Goal: Find specific page/section: Find specific page/section

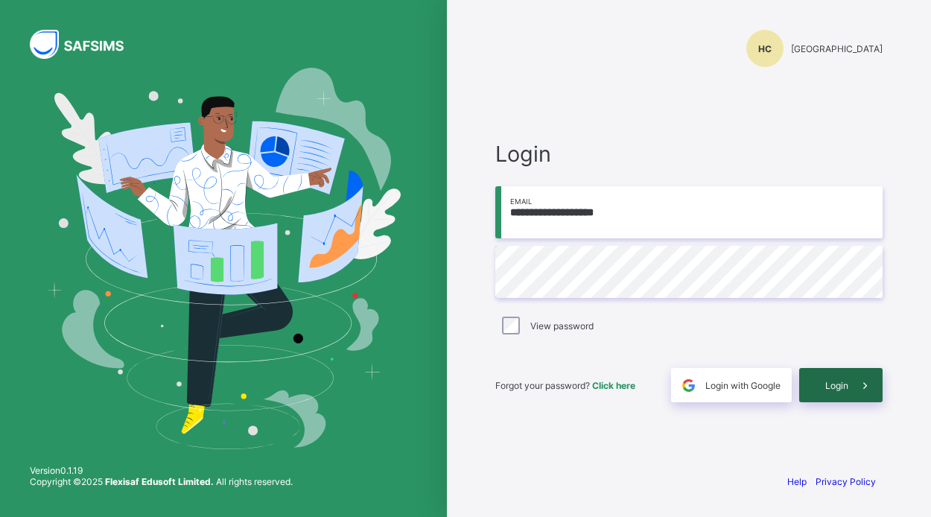
click at [821, 387] on div "Login" at bounding box center [840, 385] width 83 height 34
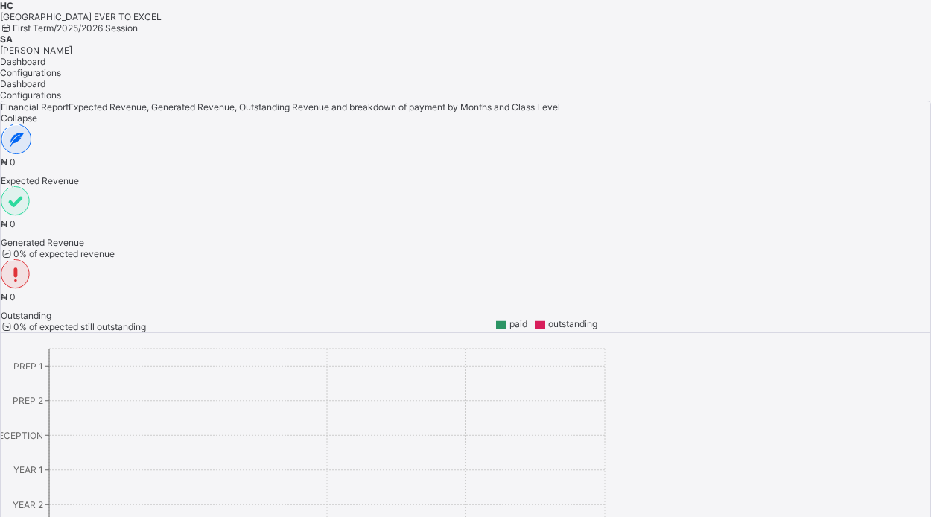
click at [13, 34] on span "SA" at bounding box center [6, 38] width 13 height 11
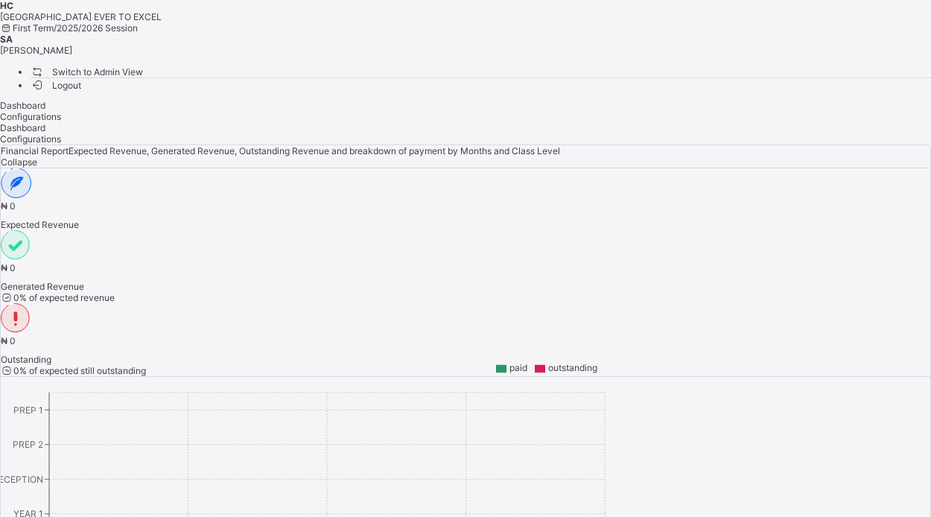
click at [143, 64] on span "Switch to Admin View" at bounding box center [86, 72] width 113 height 16
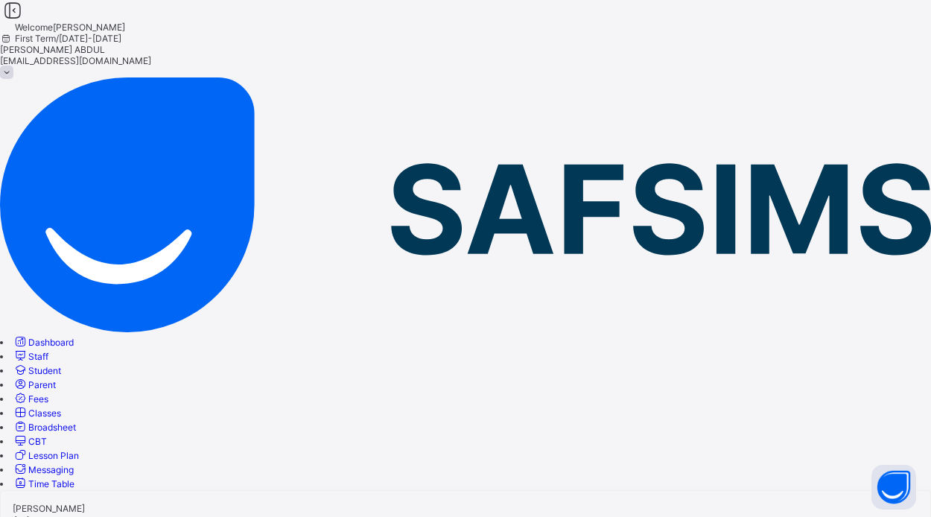
click at [48, 351] on span "Staff" at bounding box center [38, 356] width 20 height 11
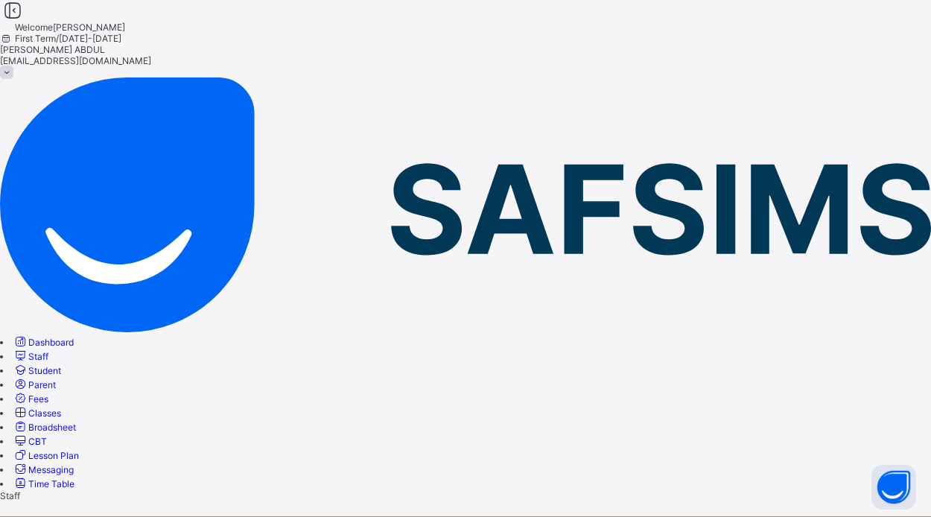
type input "*****"
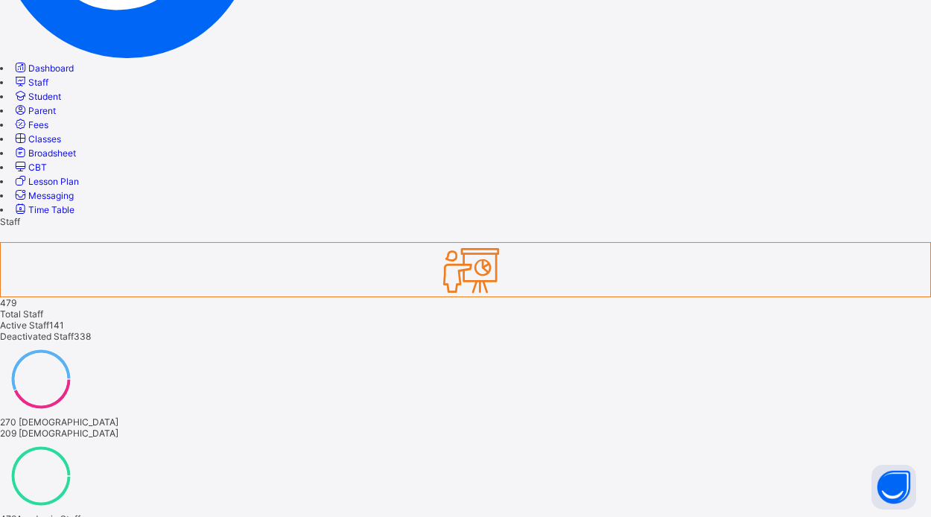
scroll to position [273, 0]
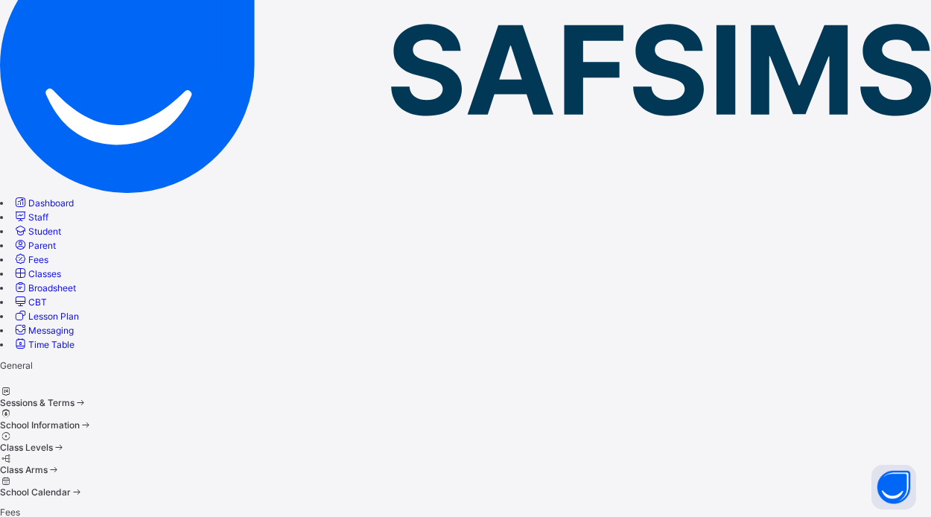
scroll to position [138, 0]
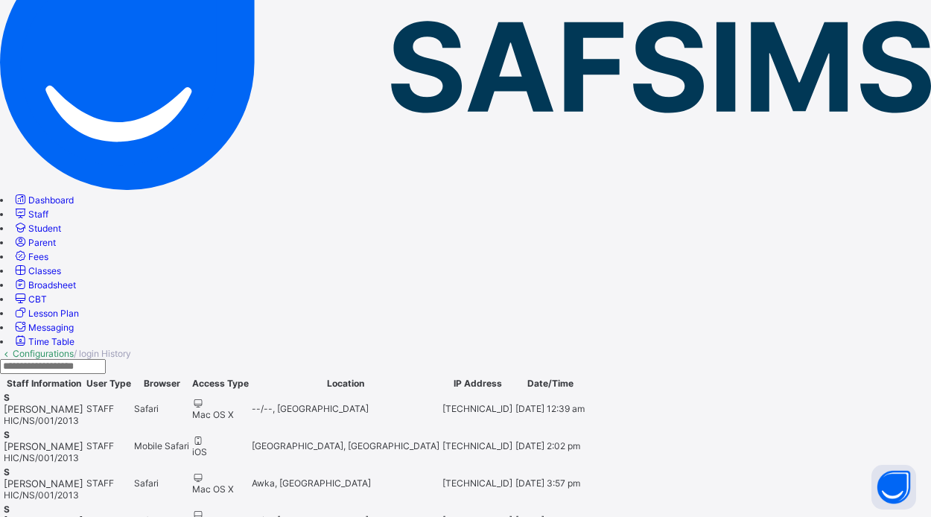
scroll to position [139, 0]
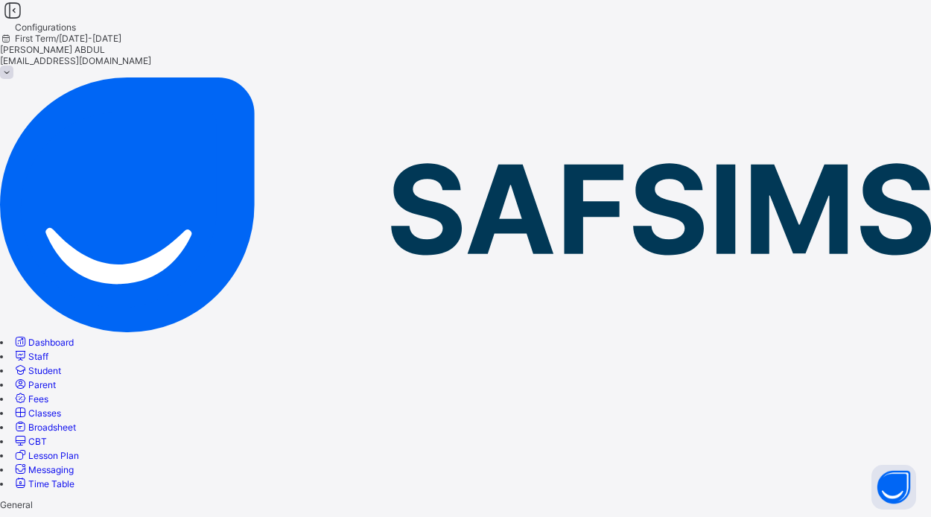
click at [74, 478] on span "Time Table" at bounding box center [51, 483] width 46 height 11
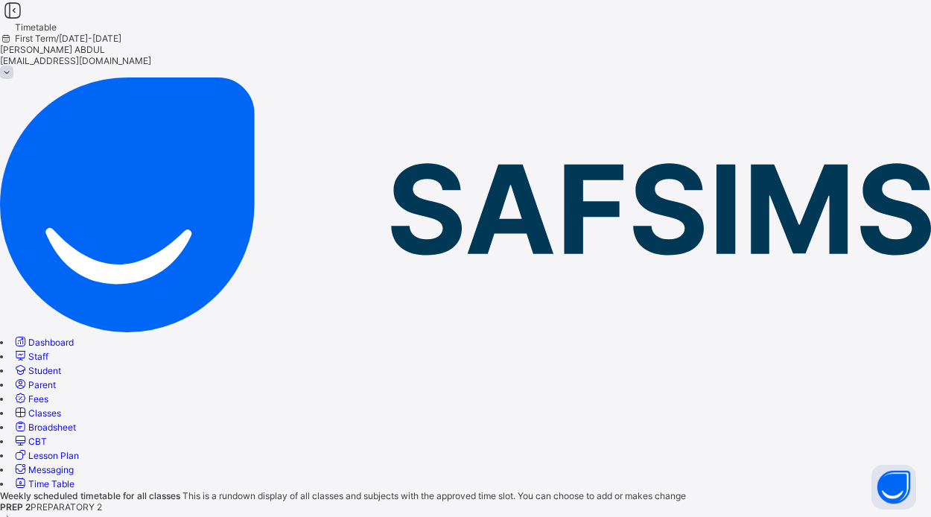
click at [74, 464] on span "Messaging" at bounding box center [50, 469] width 45 height 11
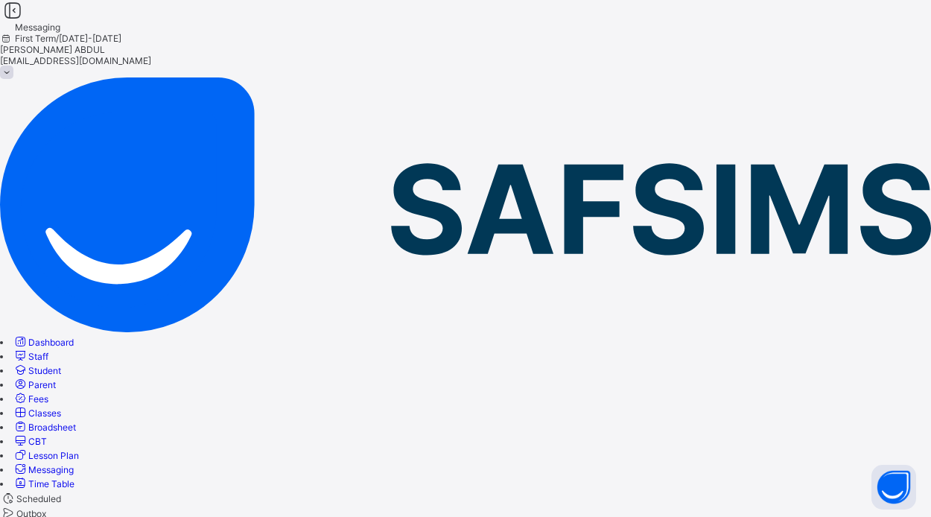
click at [79, 450] on span "Lesson Plan" at bounding box center [53, 455] width 51 height 11
click at [76, 421] on span "Broadsheet" at bounding box center [52, 426] width 48 height 11
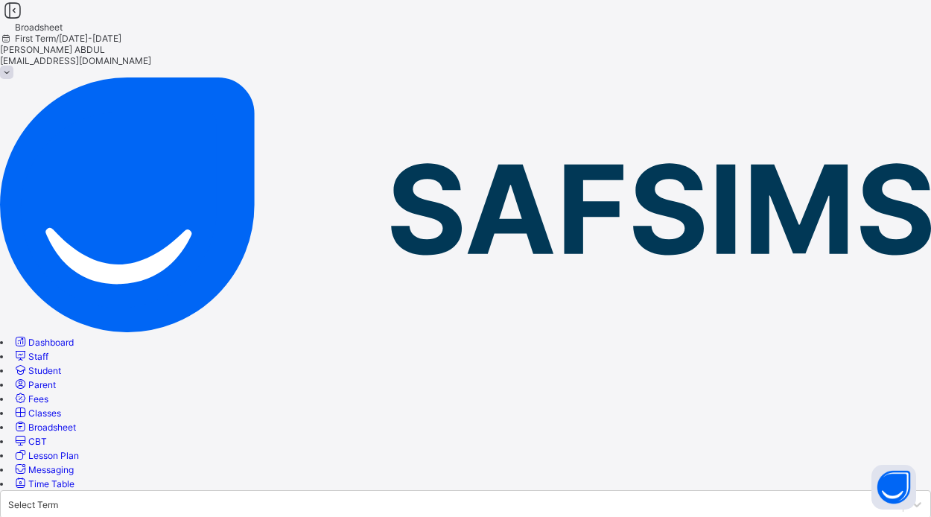
click at [61, 407] on span "Classes" at bounding box center [44, 412] width 33 height 11
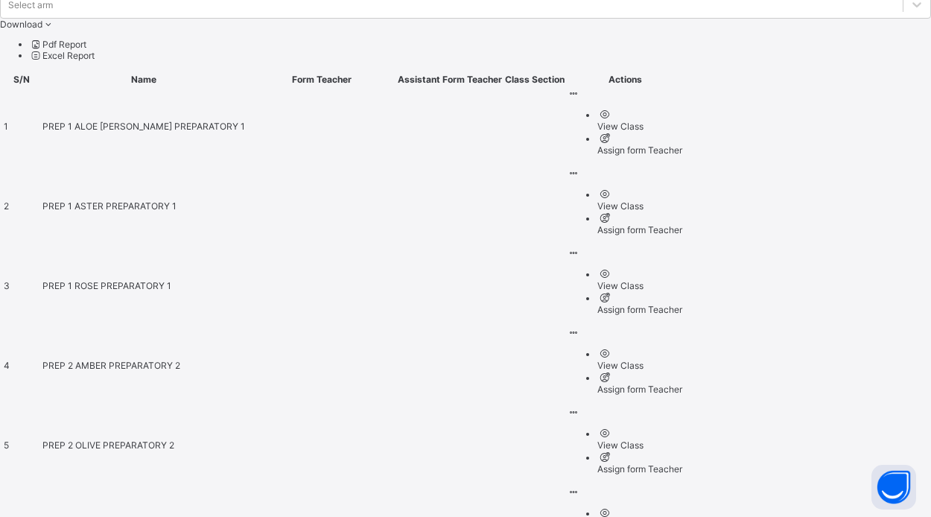
scroll to position [575, 0]
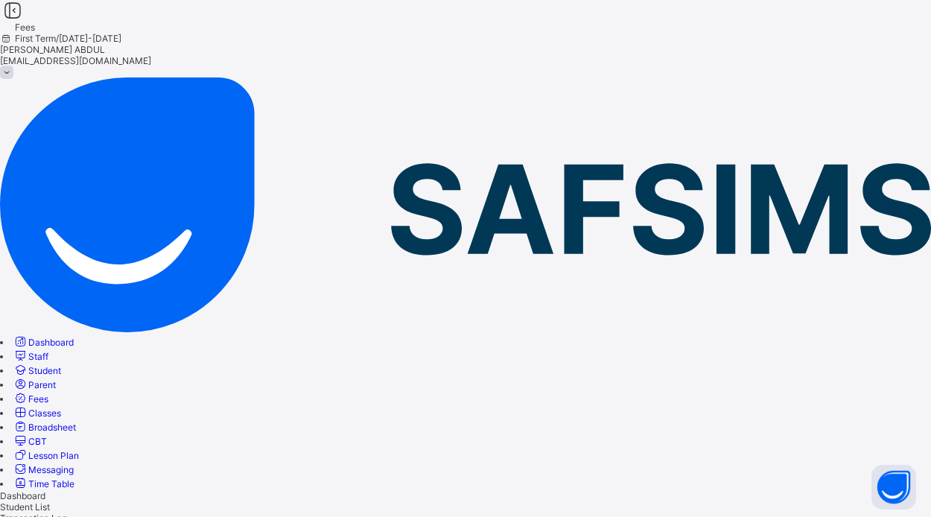
click at [56, 379] on span "Parent" at bounding box center [42, 384] width 28 height 11
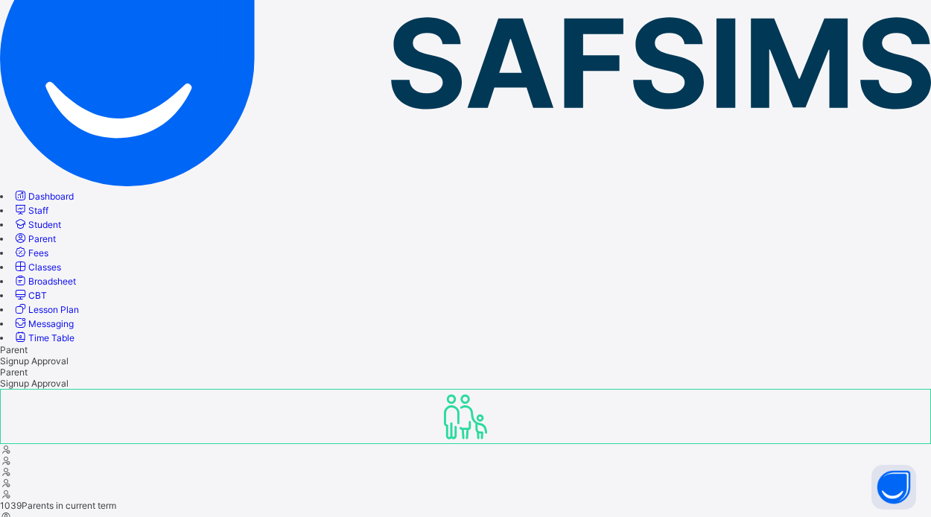
scroll to position [149, 0]
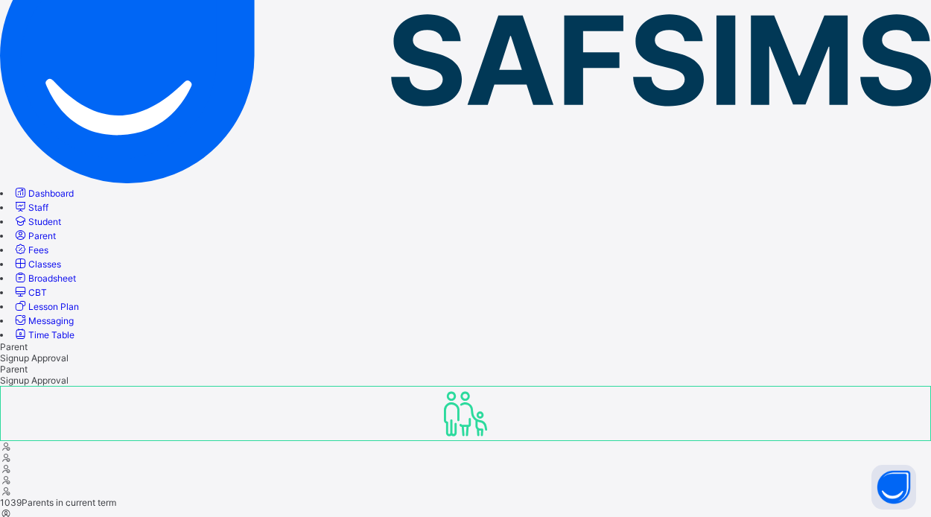
click at [61, 216] on span "Student" at bounding box center [44, 221] width 33 height 11
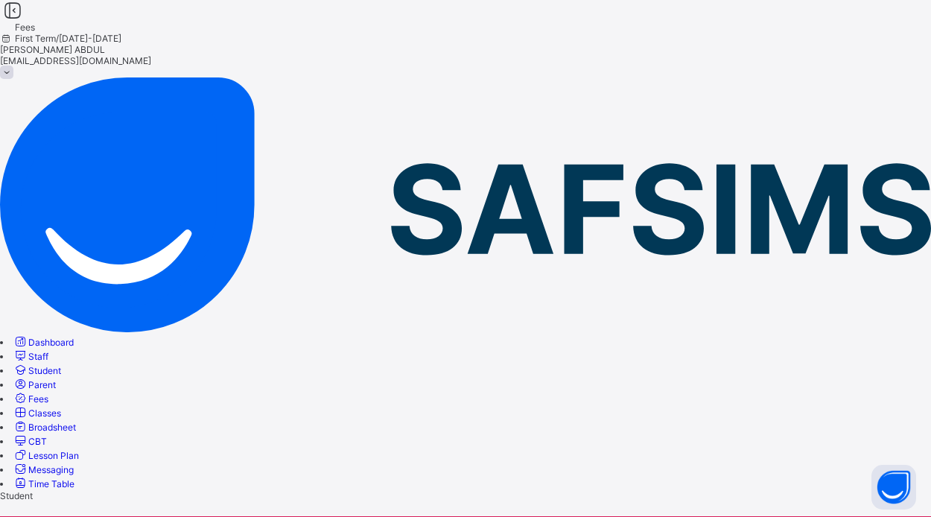
click at [48, 351] on span "Staff" at bounding box center [38, 356] width 20 height 11
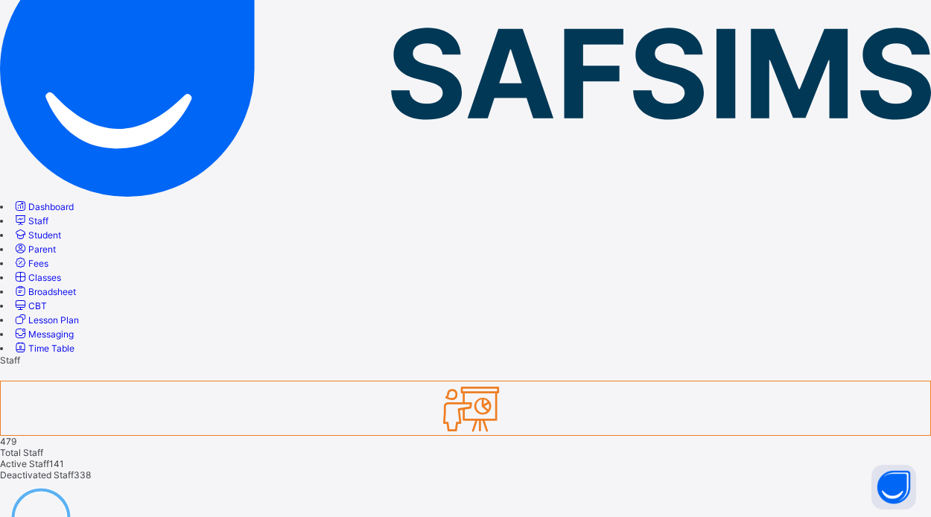
scroll to position [135, 0]
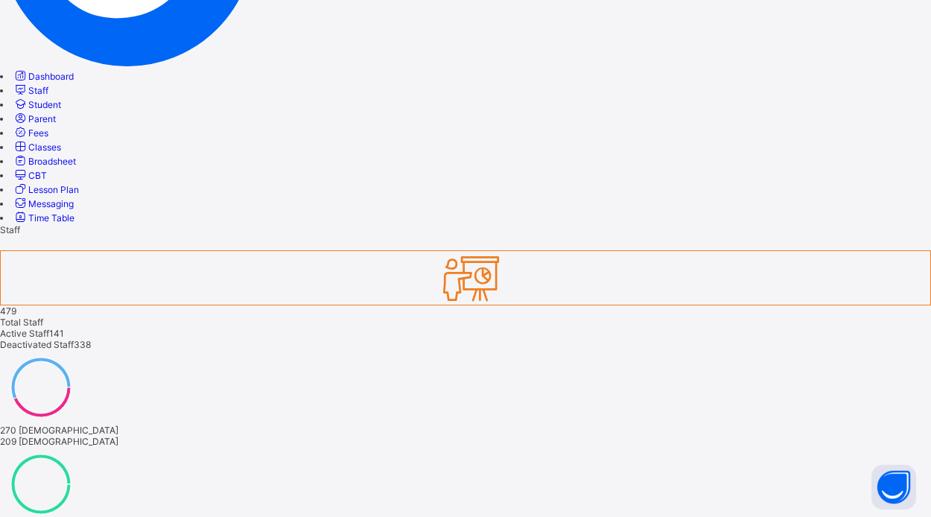
scroll to position [275, 0]
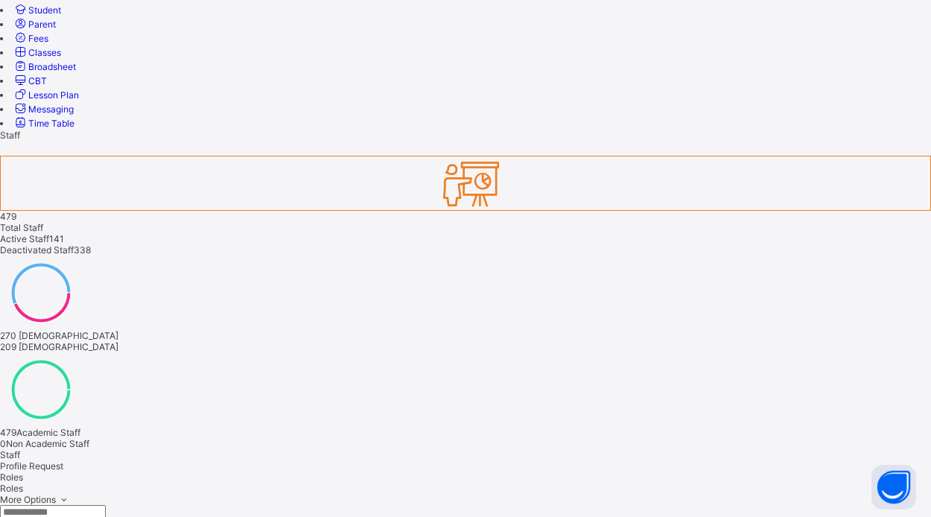
scroll to position [361, 0]
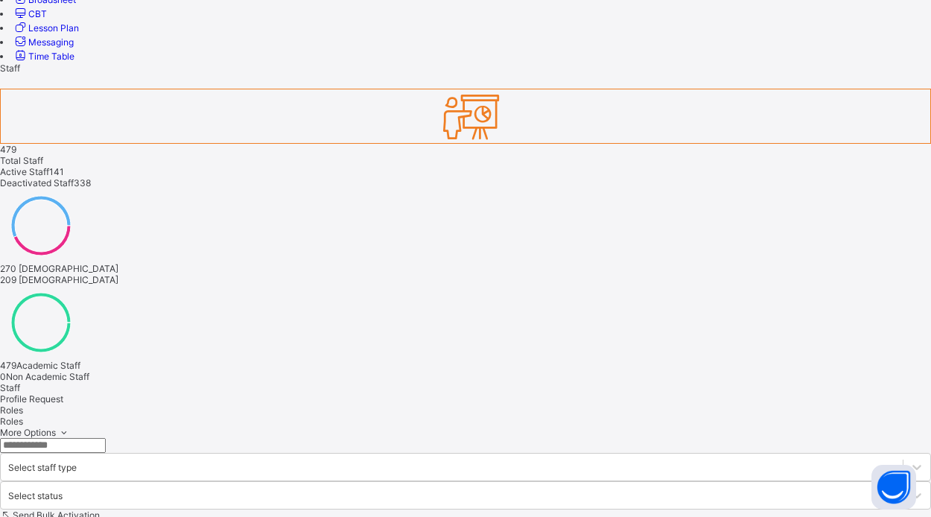
scroll to position [434, 0]
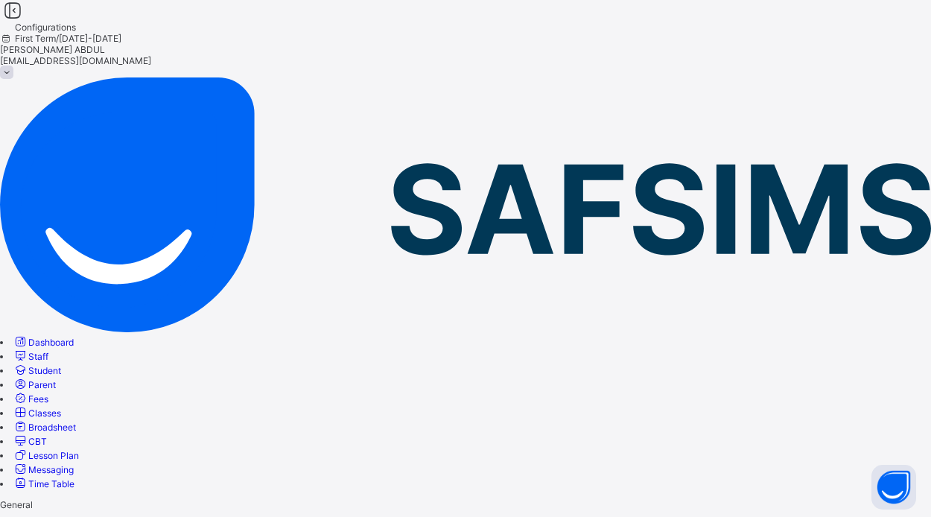
click at [74, 490] on link "Configurations" at bounding box center [43, 495] width 61 height 11
click at [48, 351] on span "Staff" at bounding box center [38, 356] width 20 height 11
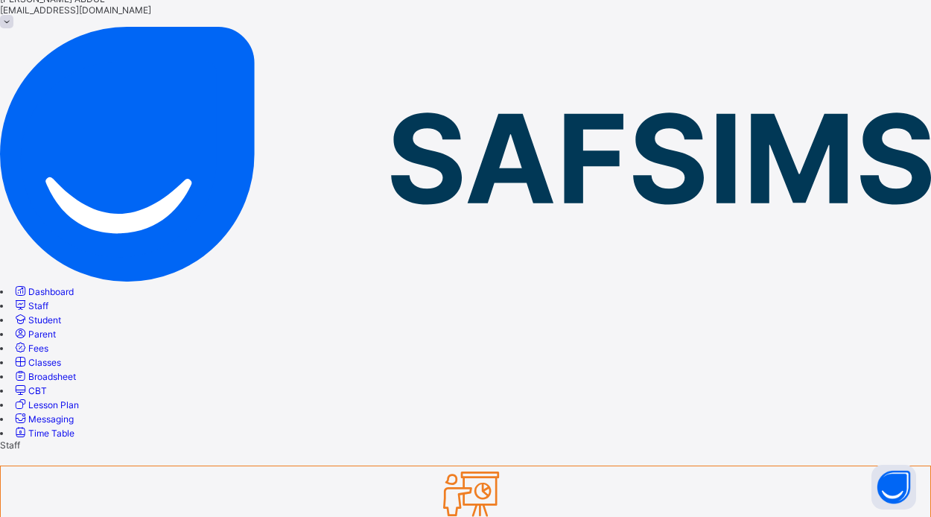
scroll to position [51, 0]
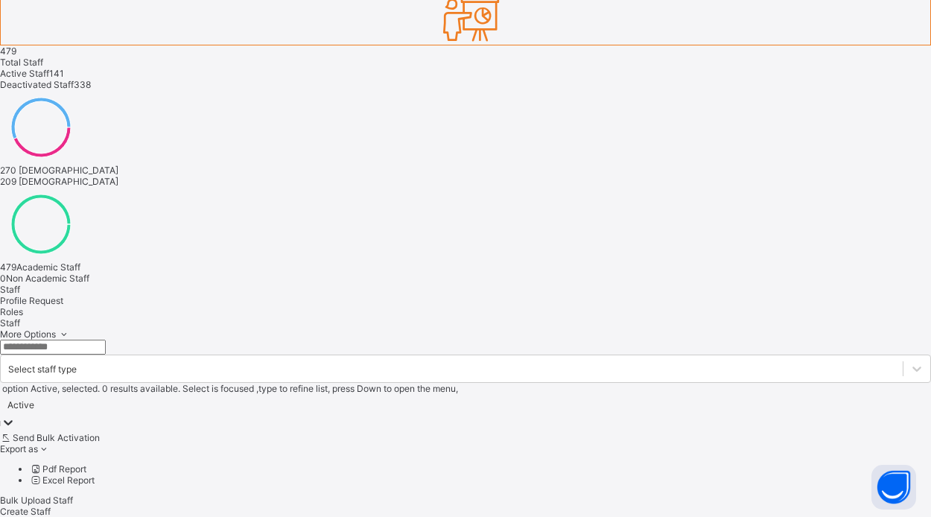
scroll to position [525, 0]
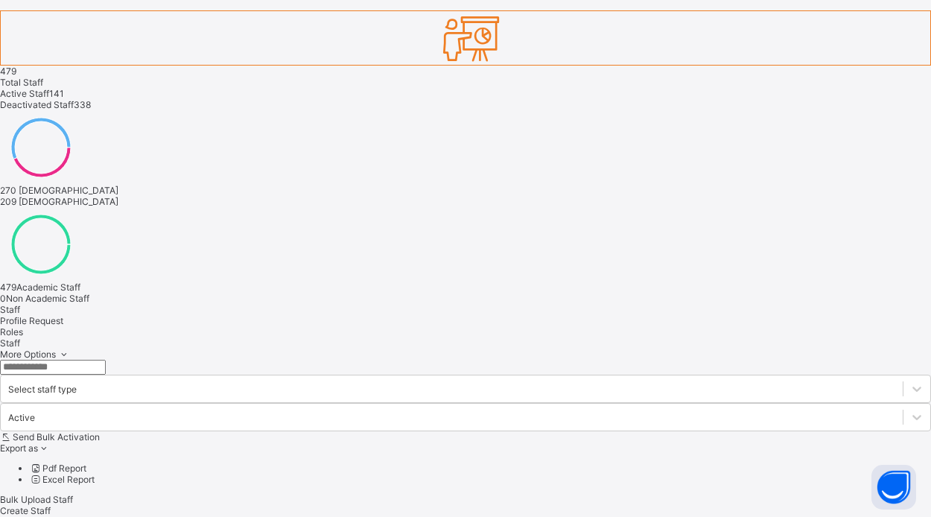
scroll to position [502, 0]
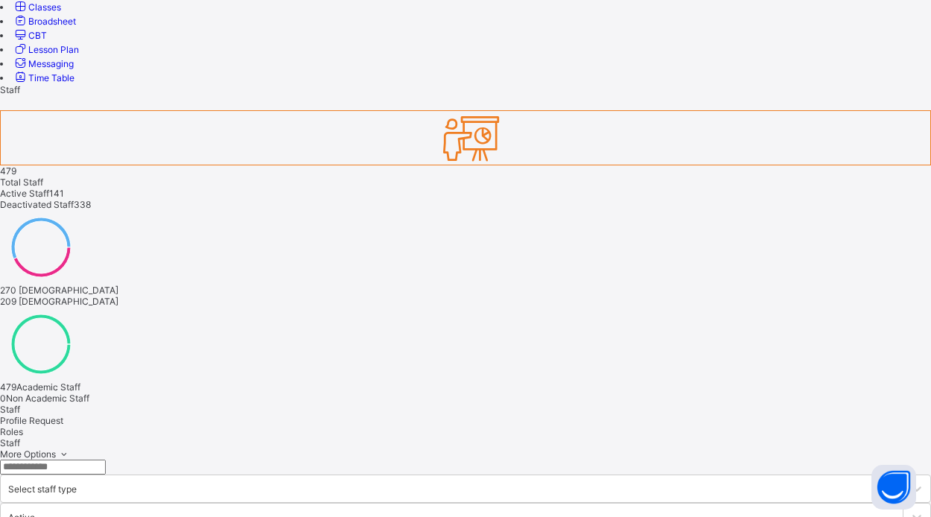
scroll to position [410, 0]
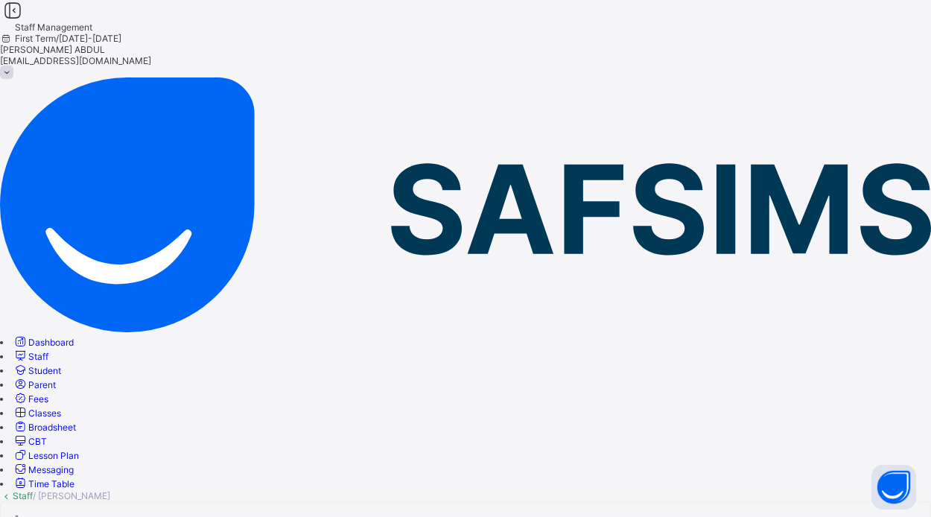
click at [33, 490] on link "Staff" at bounding box center [23, 495] width 20 height 11
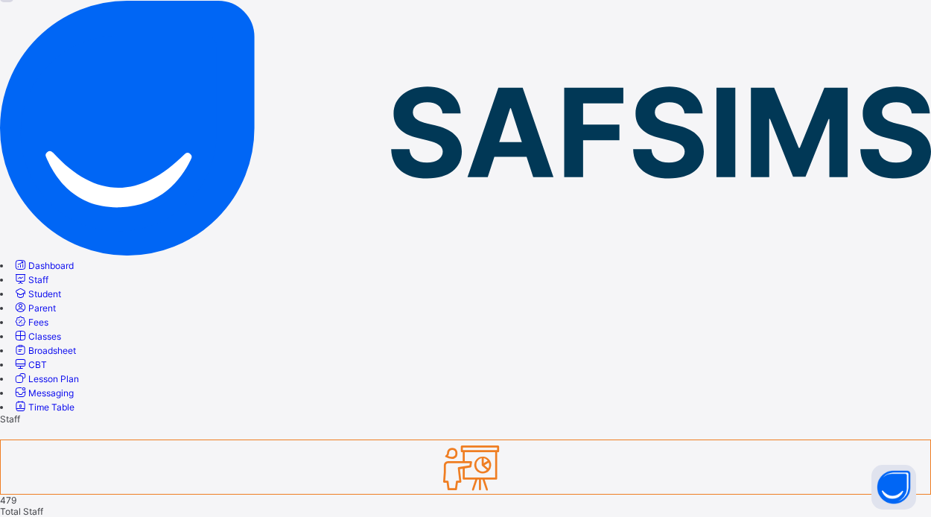
scroll to position [78, 0]
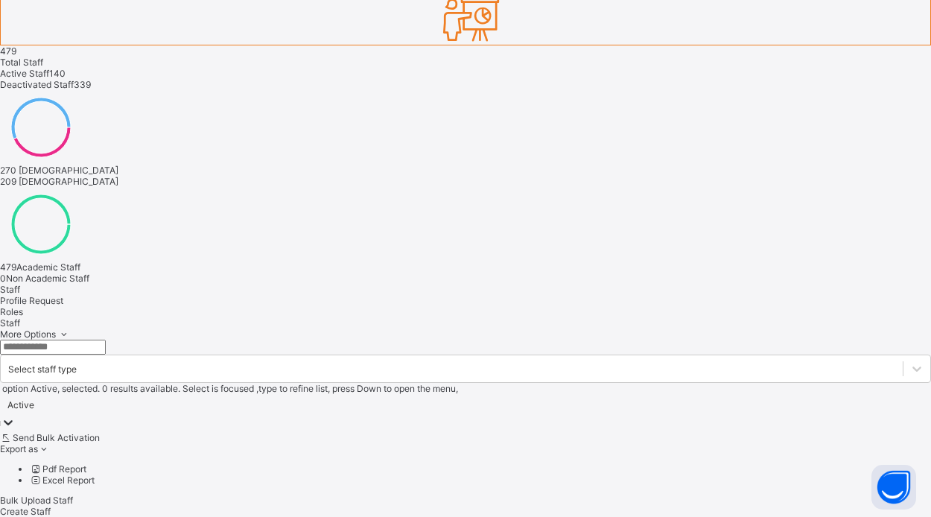
scroll to position [525, 0]
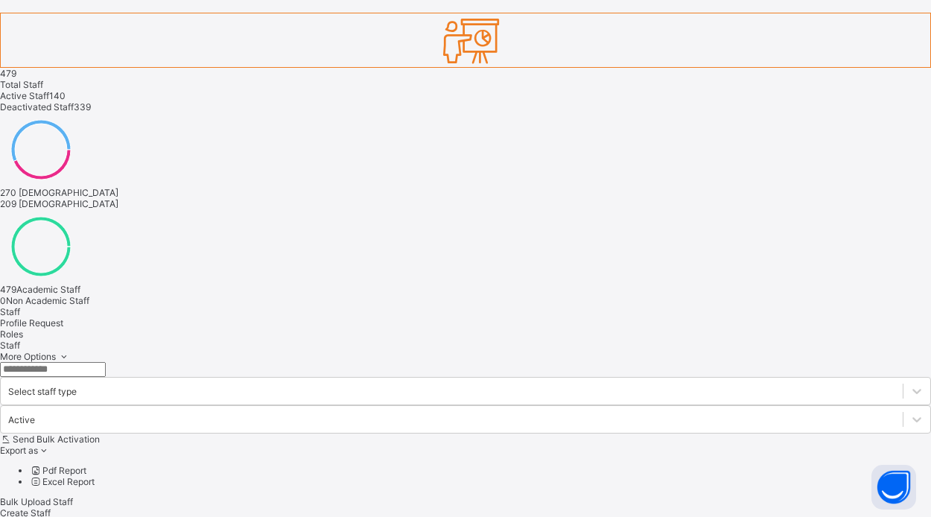
scroll to position [502, 0]
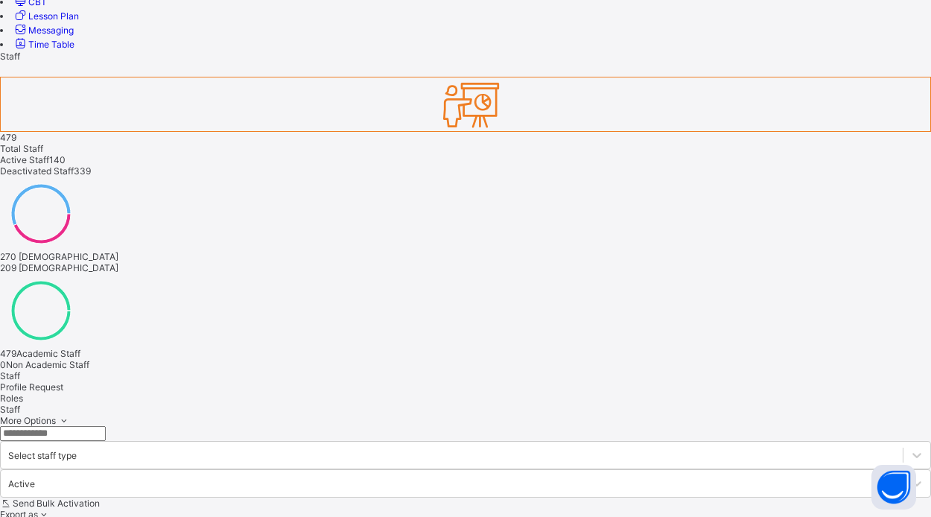
scroll to position [444, 0]
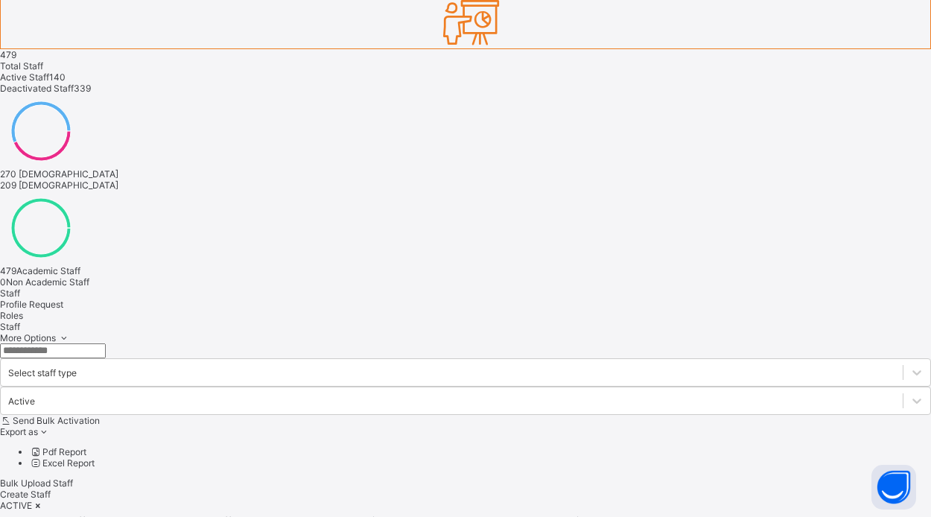
scroll to position [526, 0]
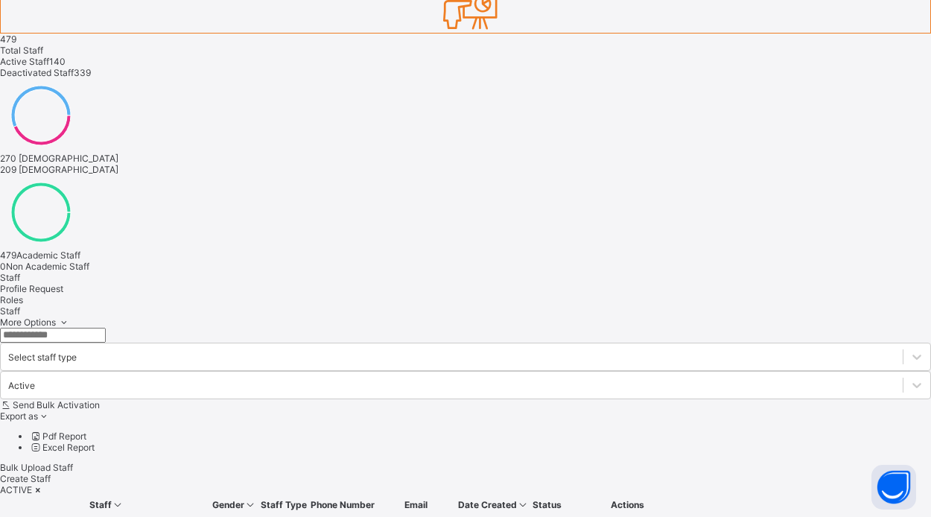
scroll to position [540, 0]
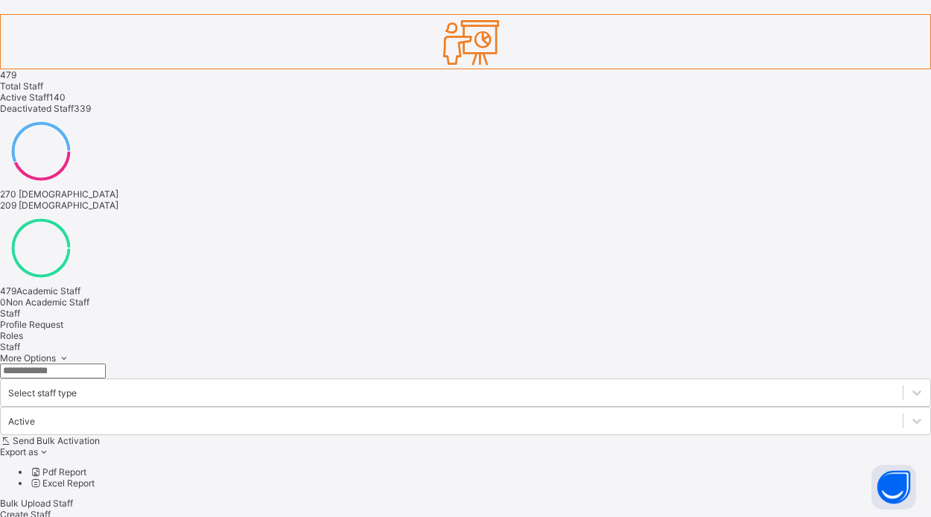
scroll to position [528, 0]
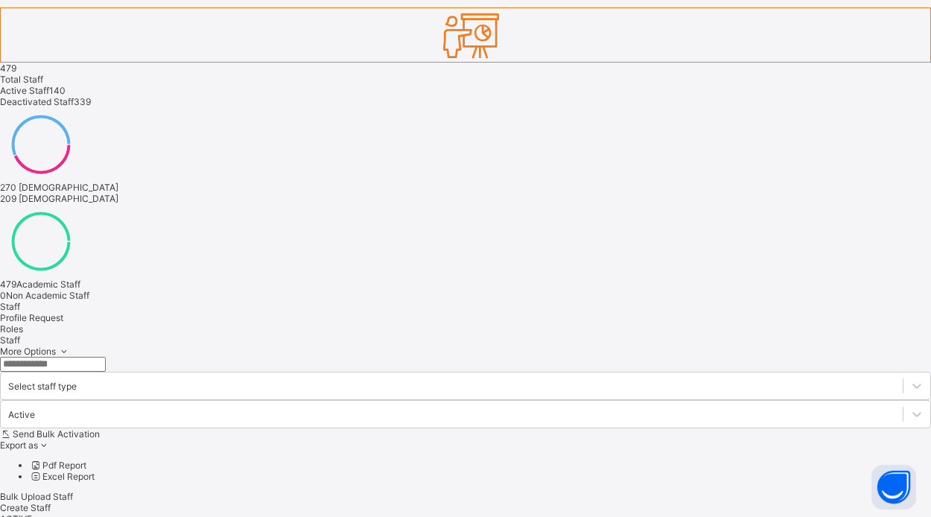
scroll to position [509, 0]
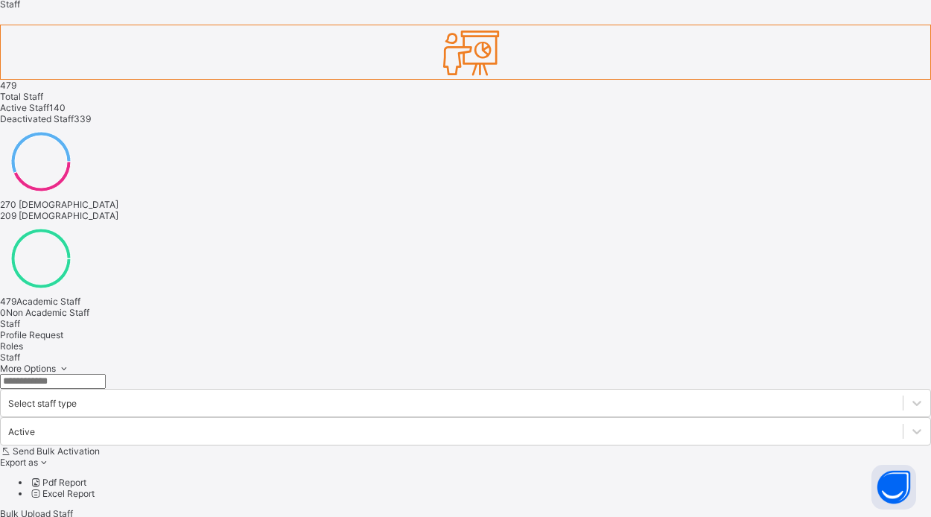
scroll to position [496, 0]
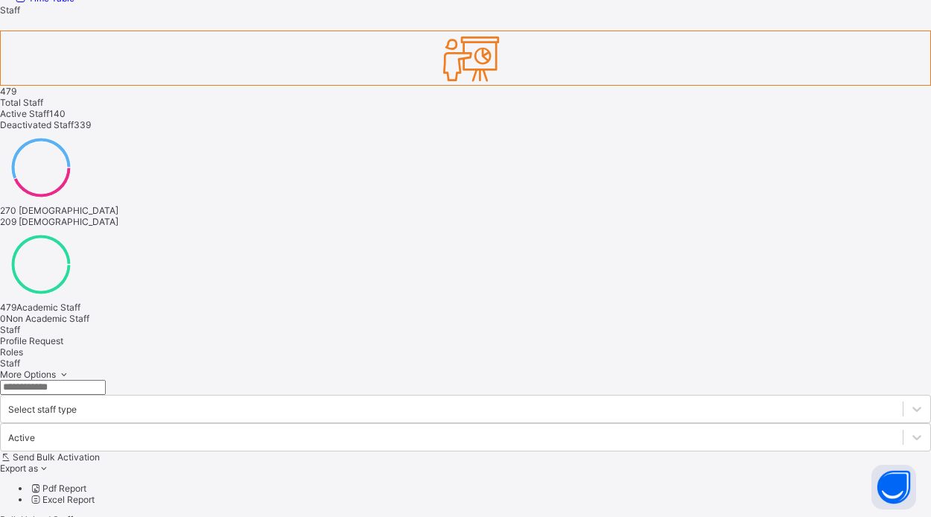
scroll to position [502, 0]
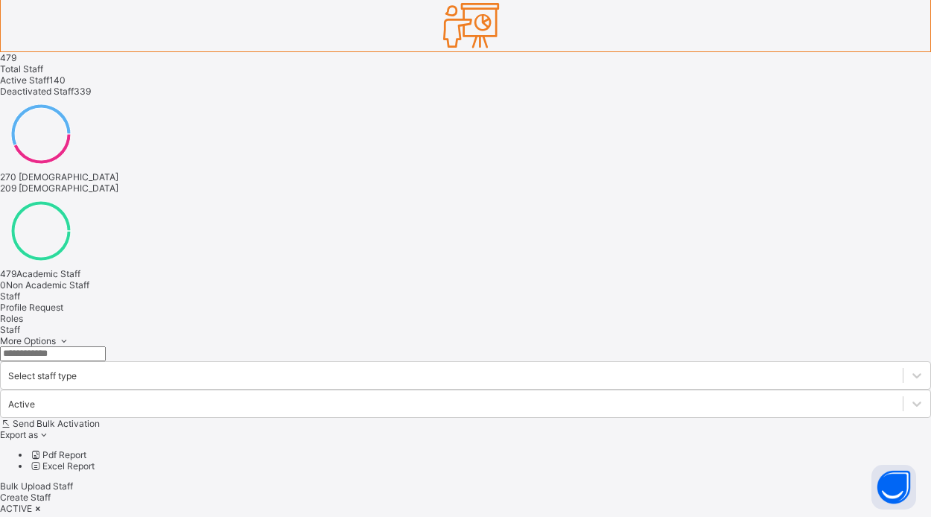
scroll to position [523, 0]
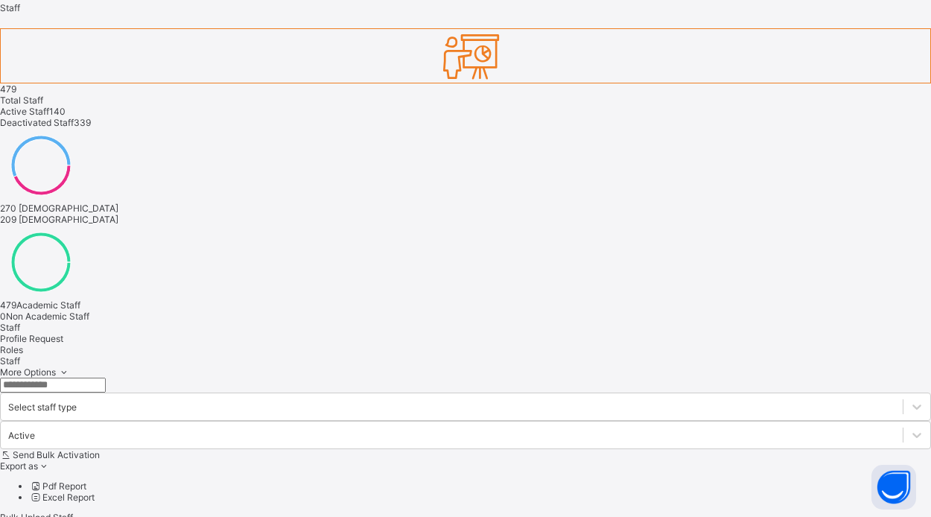
scroll to position [494, 0]
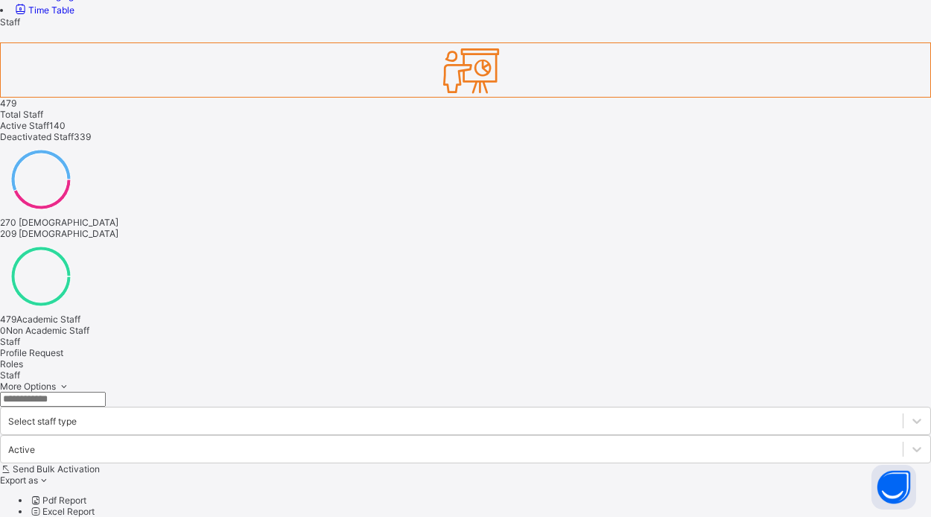
scroll to position [474, 0]
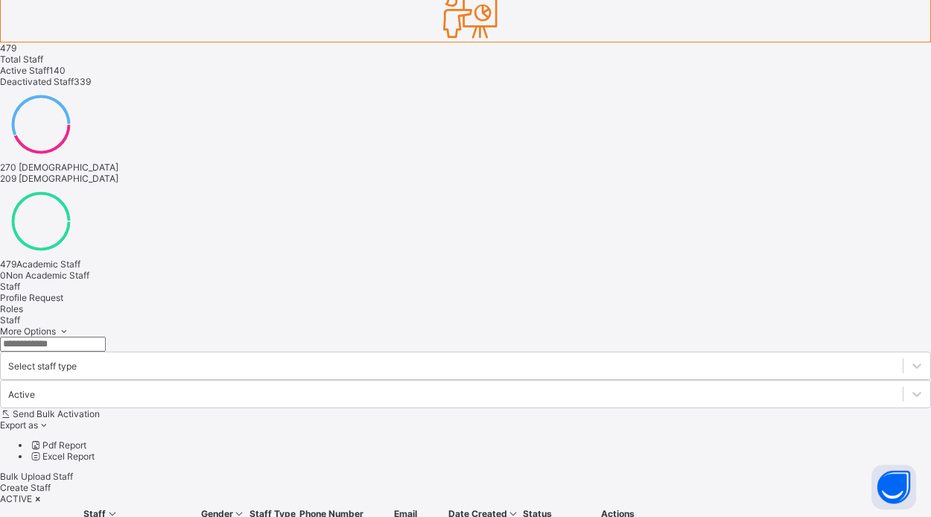
scroll to position [502, 0]
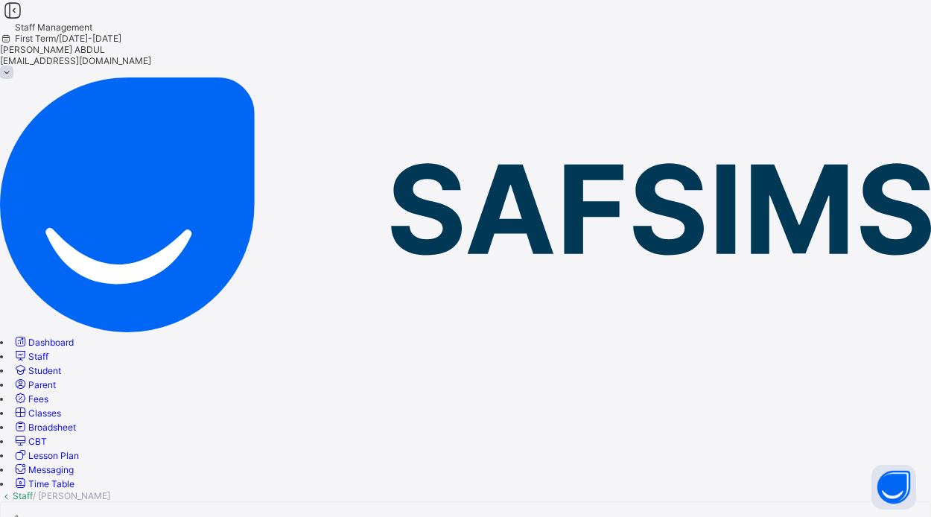
click at [882, 501] on div "×" at bounding box center [465, 506] width 931 height 11
